Goal: Task Accomplishment & Management: Manage account settings

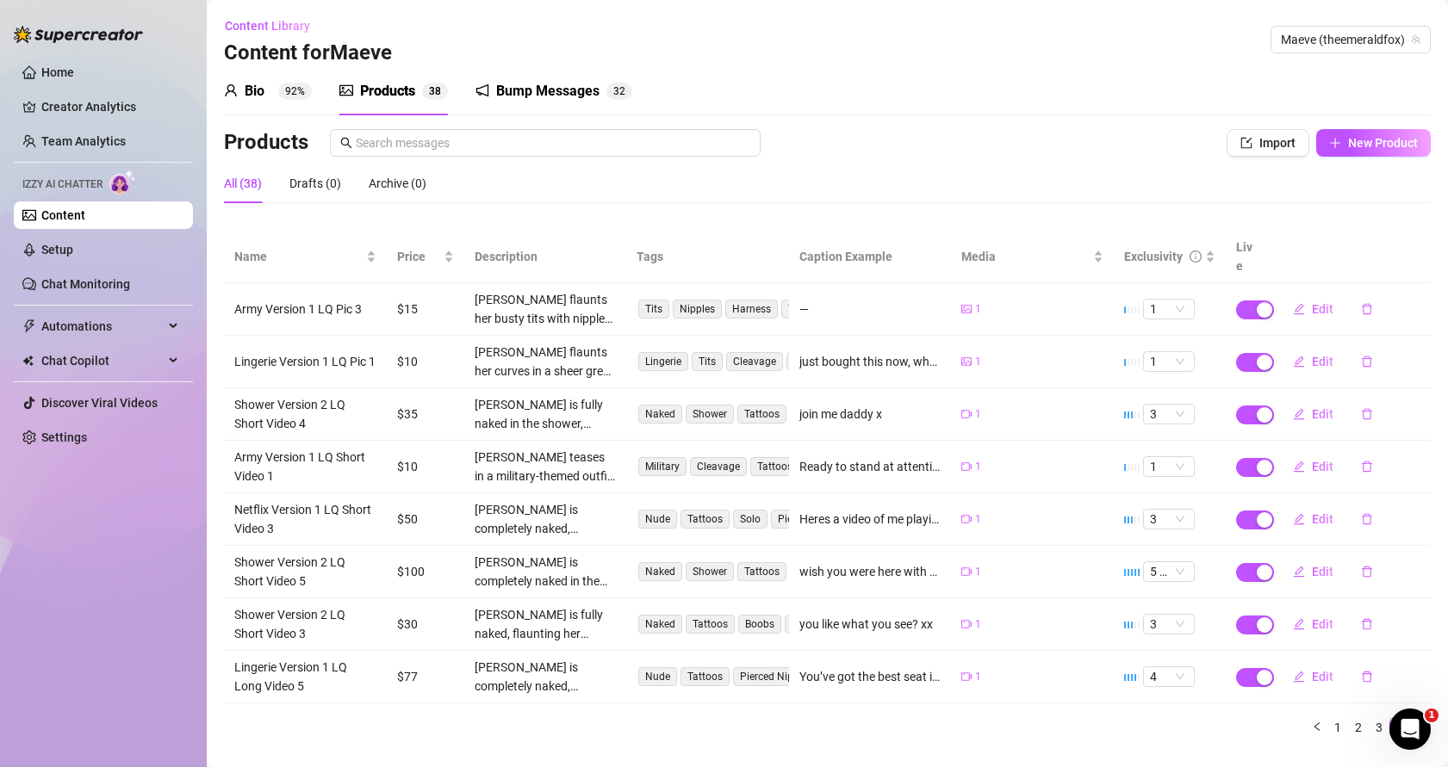
scroll to position [17, 0]
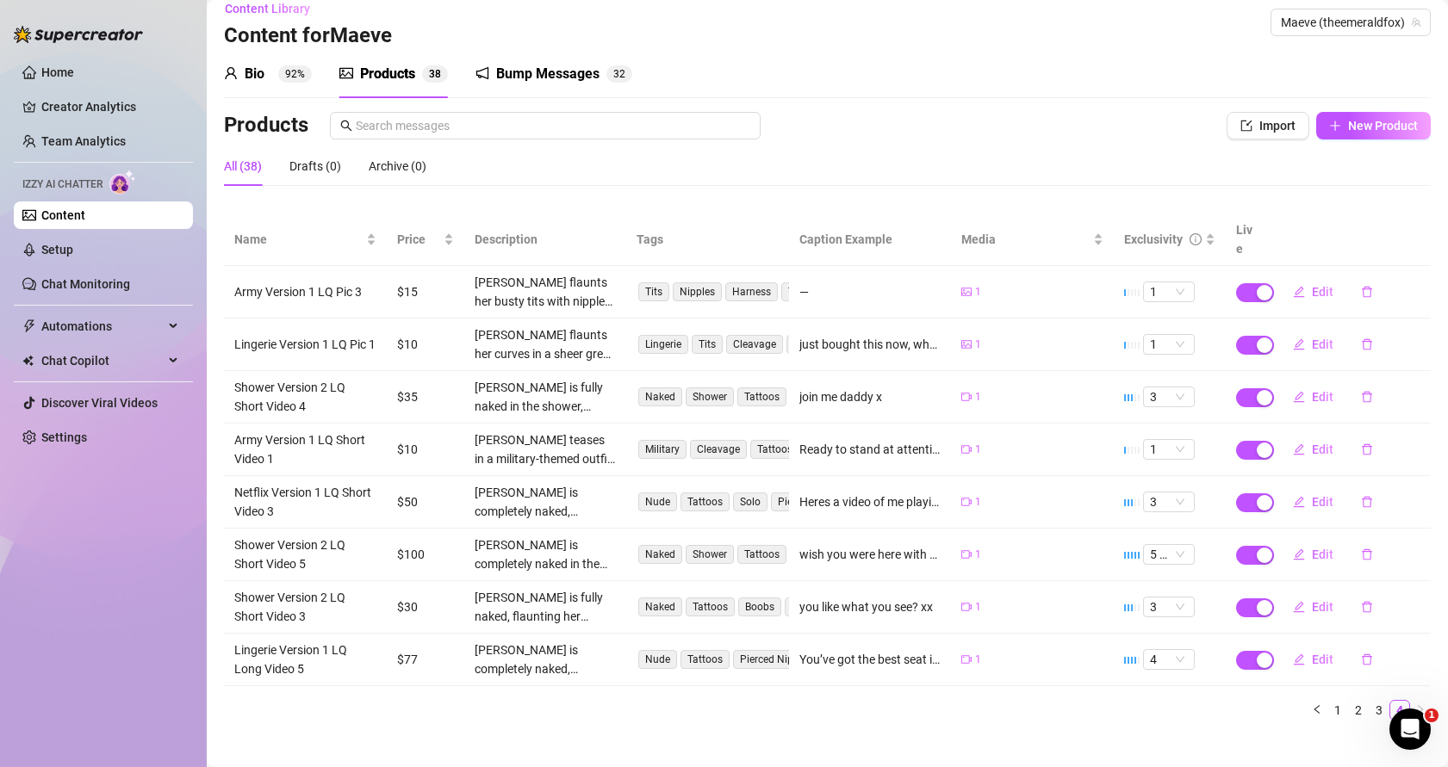
click at [84, 215] on link "Content" at bounding box center [63, 215] width 44 height 14
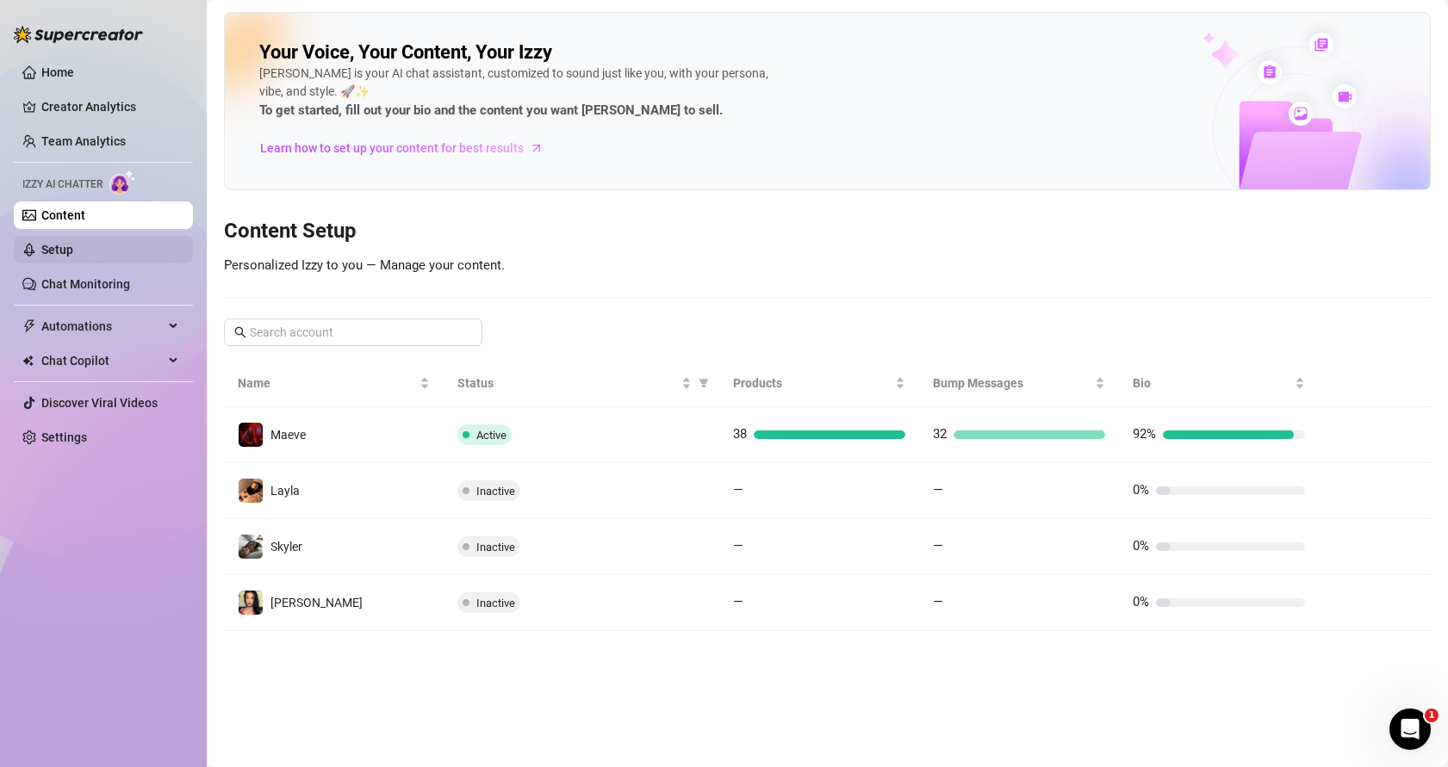
click at [73, 253] on link "Setup" at bounding box center [57, 250] width 32 height 14
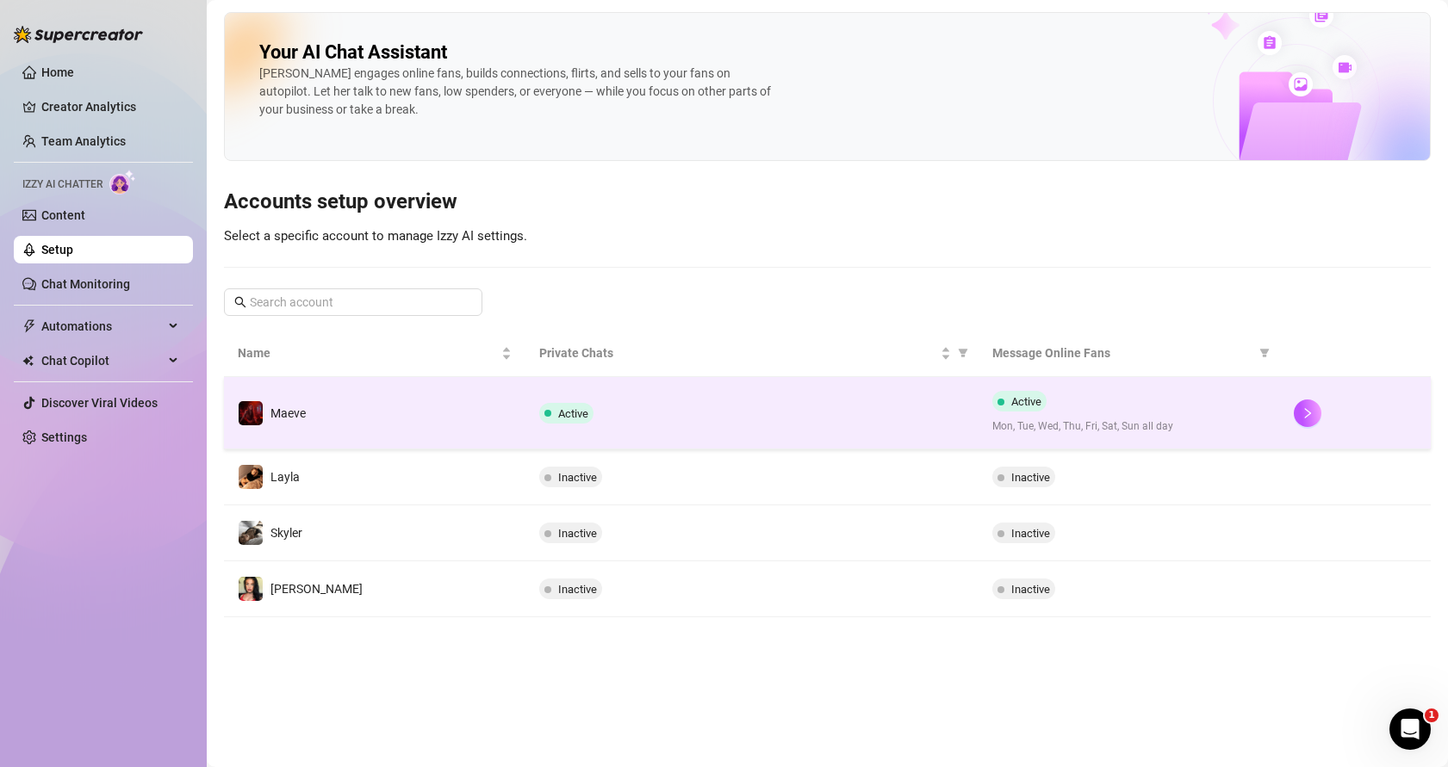
click at [766, 409] on div "Active" at bounding box center [751, 413] width 425 height 21
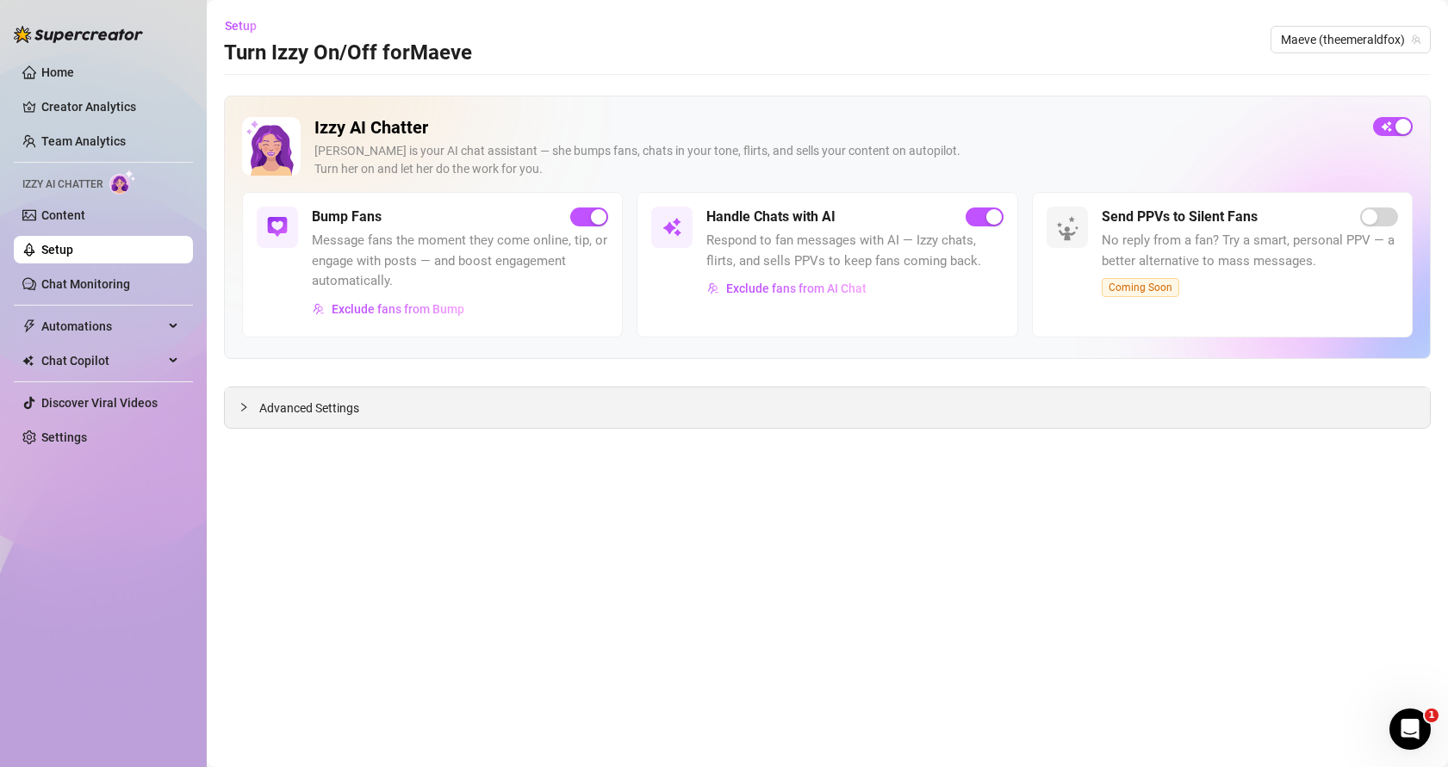
click at [339, 411] on span "Advanced Settings" at bounding box center [309, 408] width 100 height 19
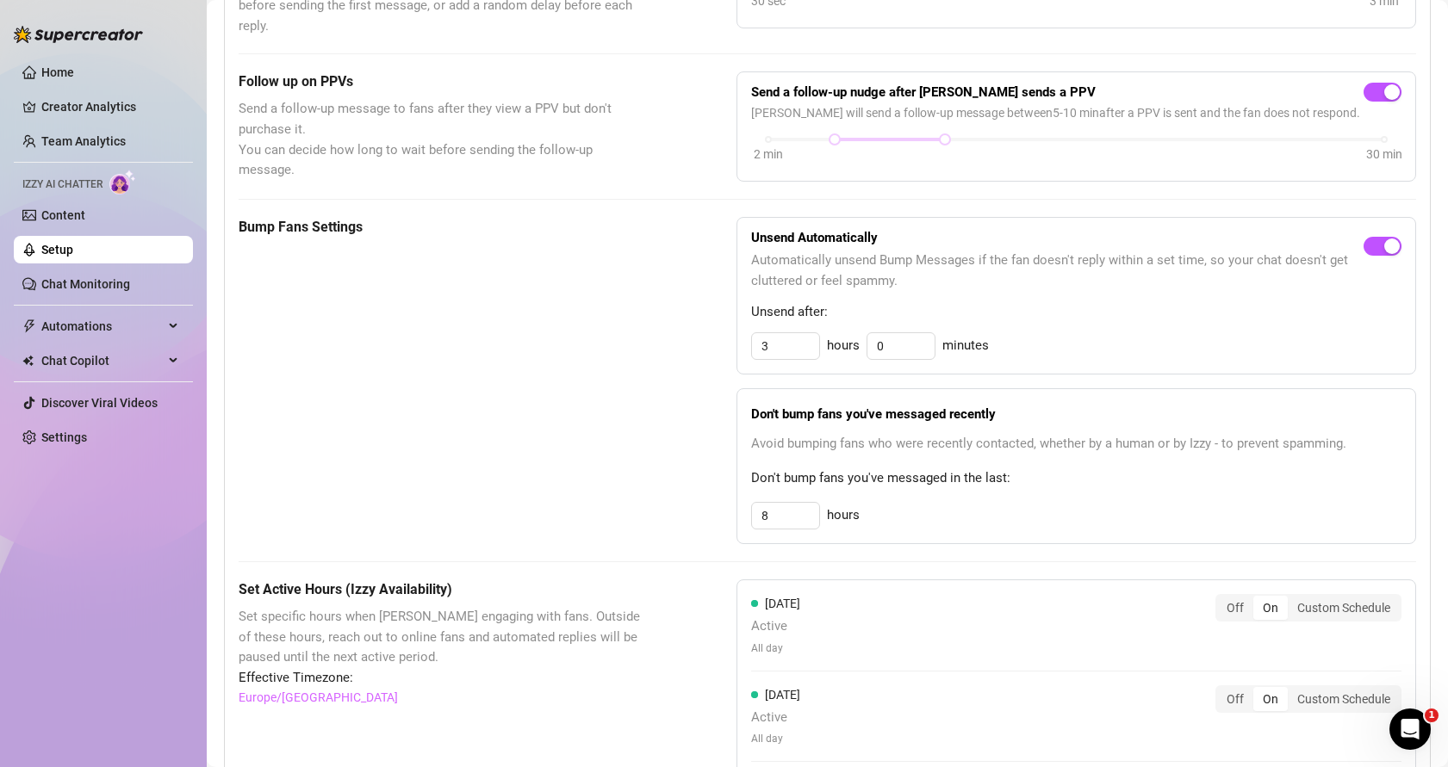
scroll to position [629, 0]
